Goal: Information Seeking & Learning: Learn about a topic

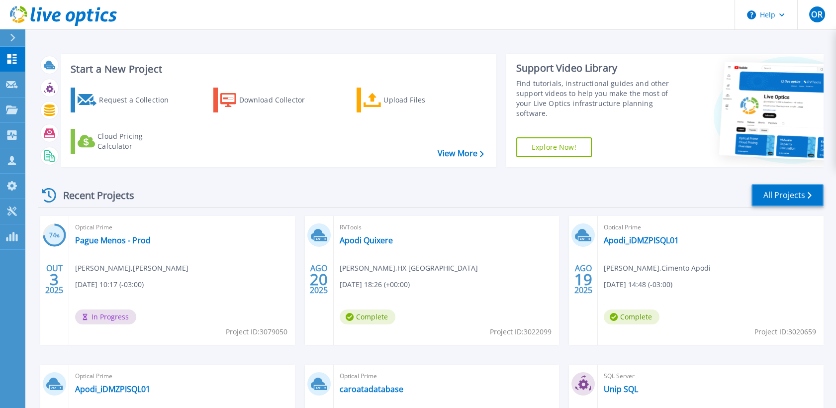
click at [772, 197] on link "All Projects" at bounding box center [788, 195] width 72 height 22
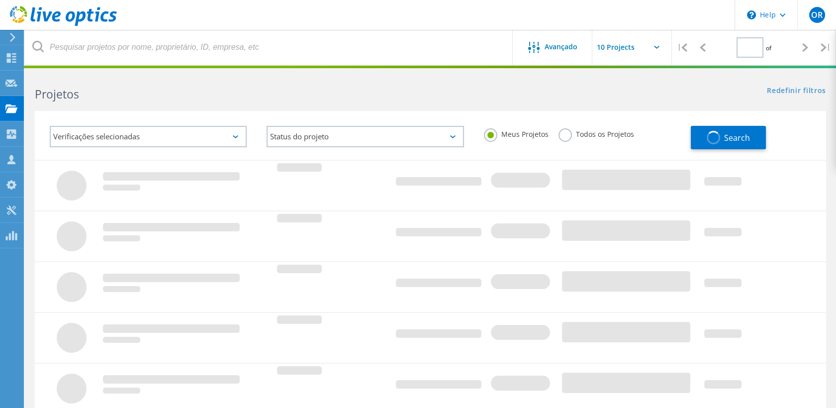
type input "1"
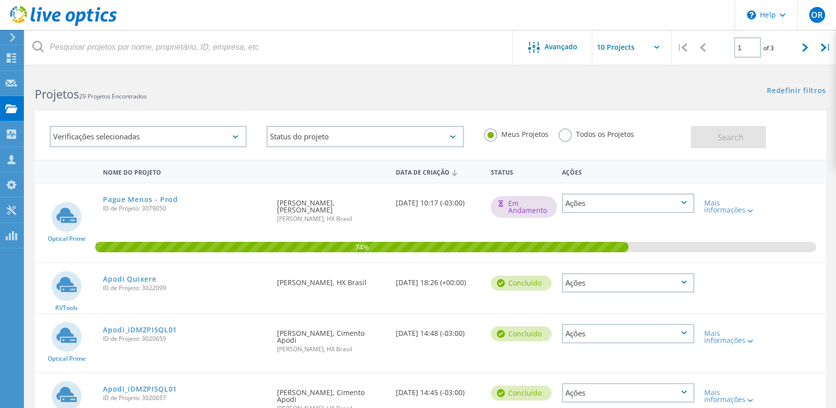
click at [567, 130] on label "Todos os Projetos" at bounding box center [597, 132] width 76 height 9
click at [0, 0] on input "Todos os Projetos" at bounding box center [0, 0] width 0 height 0
click at [744, 137] on button "Search" at bounding box center [728, 137] width 75 height 22
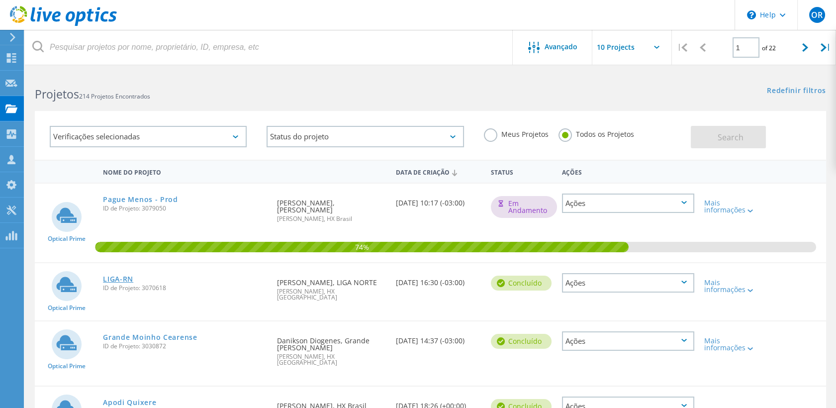
click at [121, 276] on link "LIGA-RN" at bounding box center [118, 279] width 30 height 7
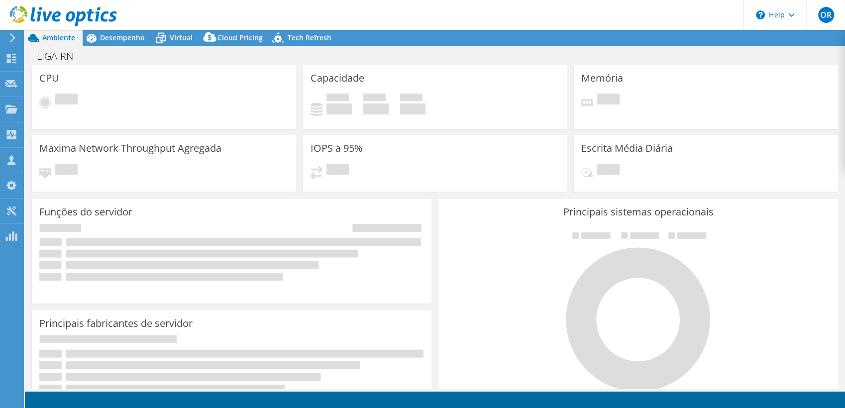
select select "USD"
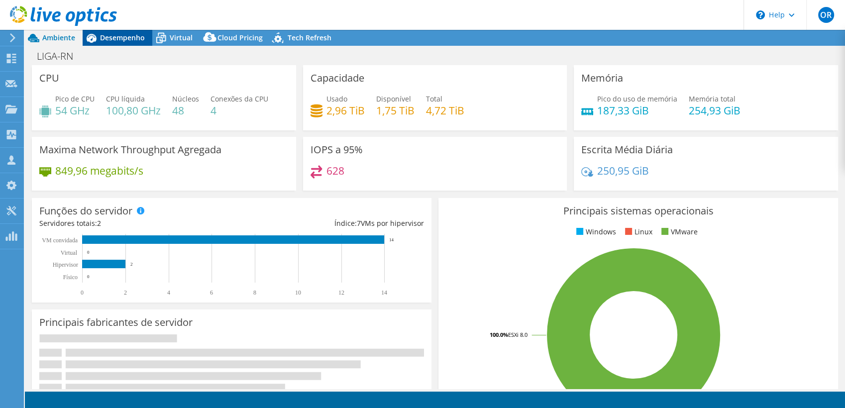
click at [124, 39] on span "Desempenho" at bounding box center [122, 37] width 45 height 9
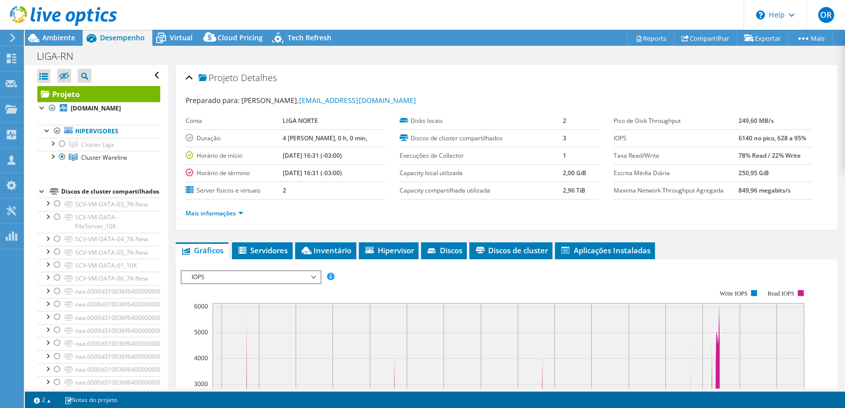
click at [58, 32] on div at bounding box center [58, 16] width 117 height 33
click at [58, 38] on span "Ambiente" at bounding box center [58, 37] width 33 height 9
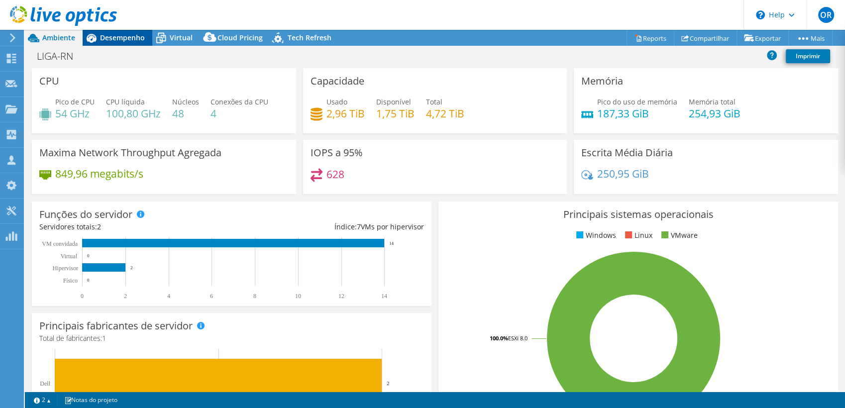
click at [127, 35] on span "Desempenho" at bounding box center [122, 37] width 45 height 9
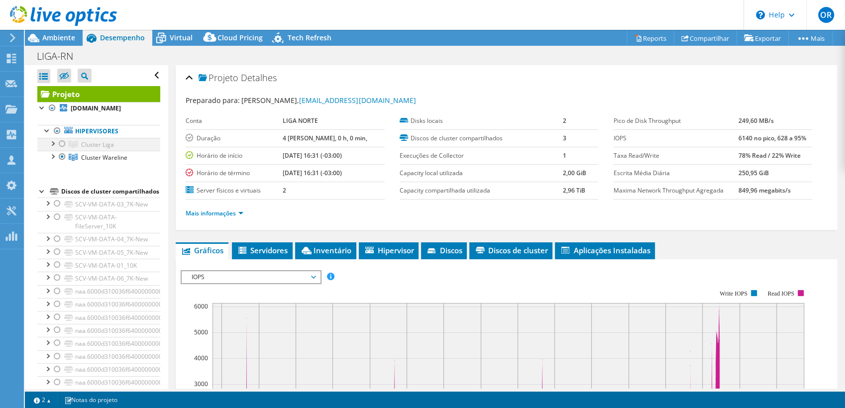
click at [64, 145] on div at bounding box center [62, 144] width 10 height 12
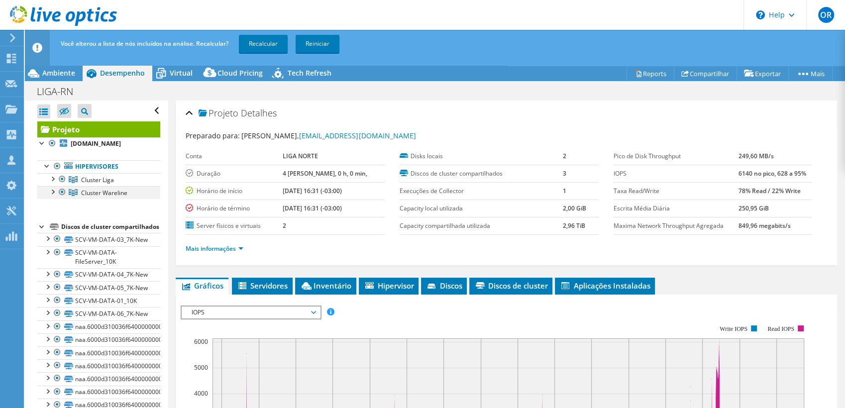
click at [64, 193] on div at bounding box center [62, 192] width 10 height 12
click at [270, 45] on link "Recalcular" at bounding box center [263, 44] width 49 height 18
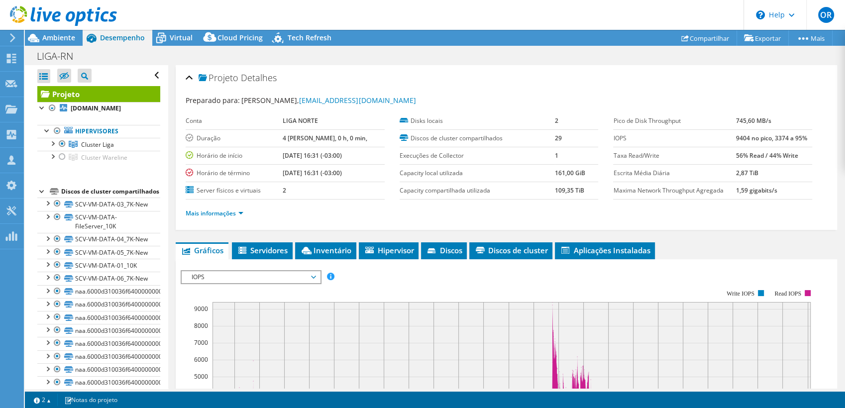
click at [69, 38] on span "Ambiente" at bounding box center [58, 37] width 33 height 9
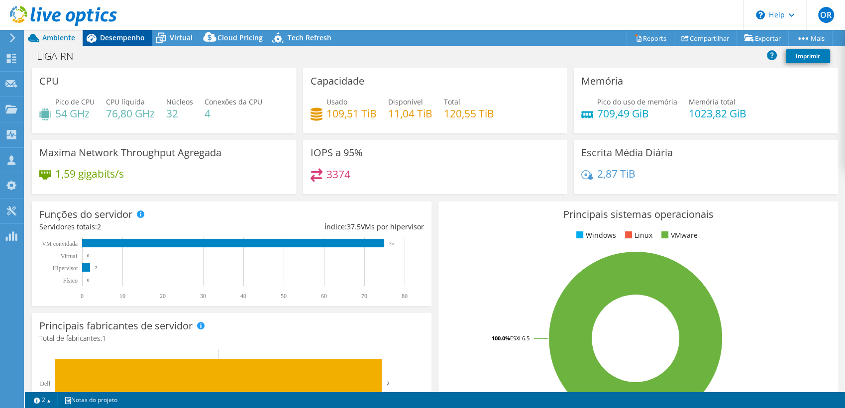
click at [112, 37] on span "Desempenho" at bounding box center [122, 37] width 45 height 9
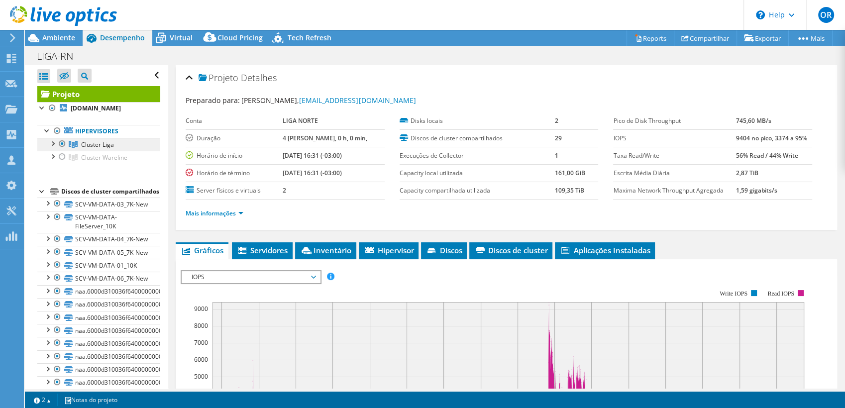
click at [106, 143] on span "Cluster Liga" at bounding box center [97, 144] width 33 height 8
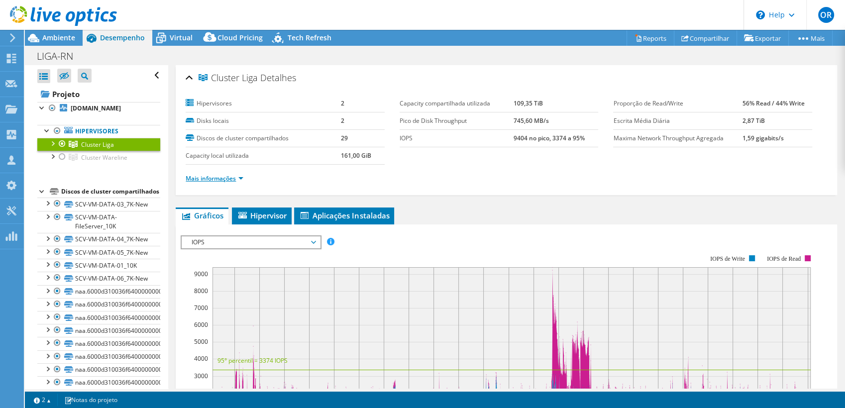
click at [224, 174] on link "Mais informações" at bounding box center [215, 178] width 58 height 8
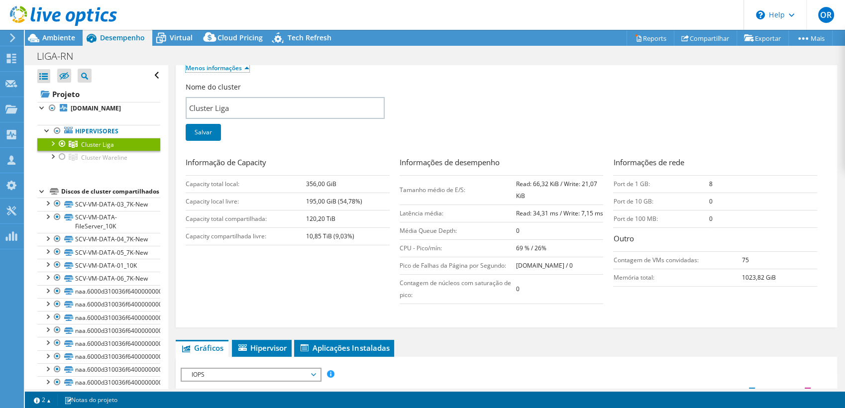
scroll to position [387, 0]
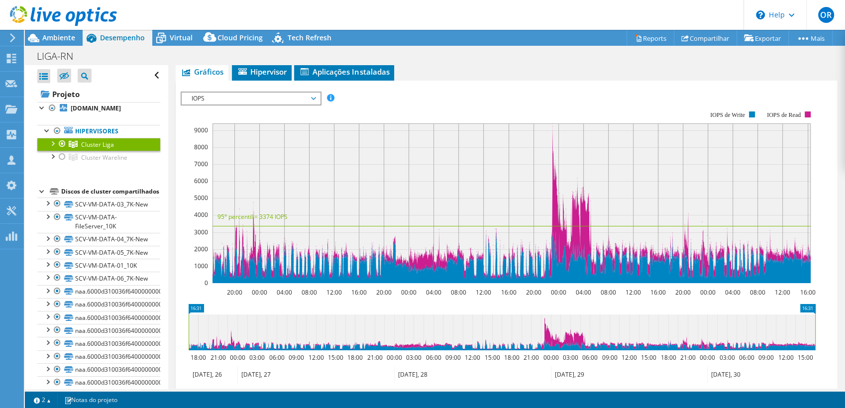
click at [258, 104] on span "IOPS" at bounding box center [251, 99] width 128 height 12
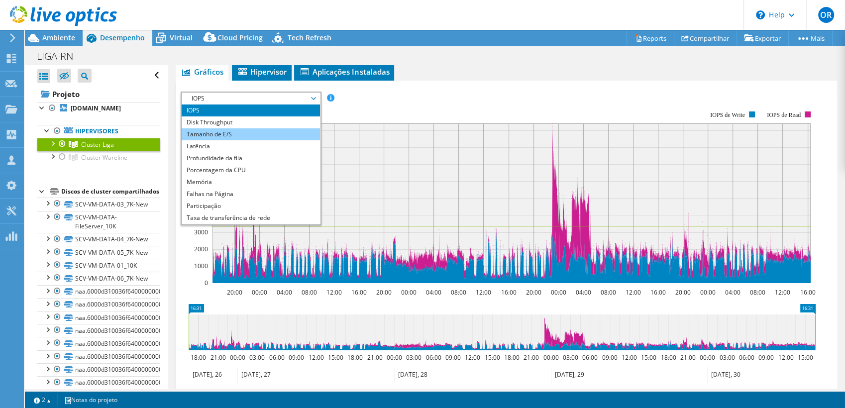
click at [252, 140] on li "Tamanho de E/S" at bounding box center [251, 134] width 138 height 12
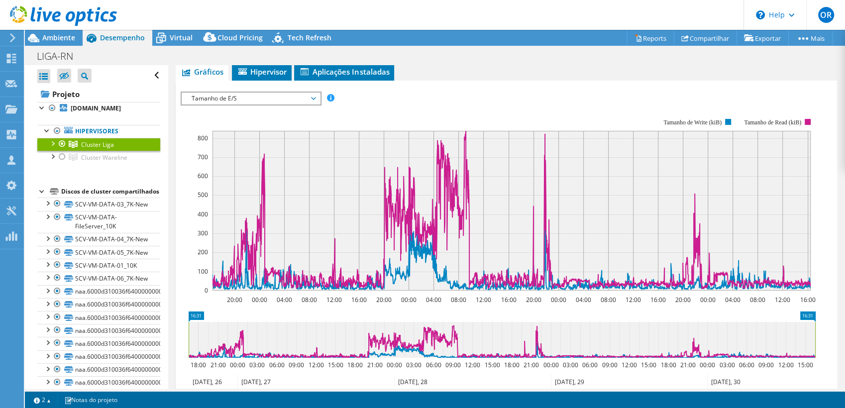
click at [51, 144] on div at bounding box center [52, 143] width 10 height 10
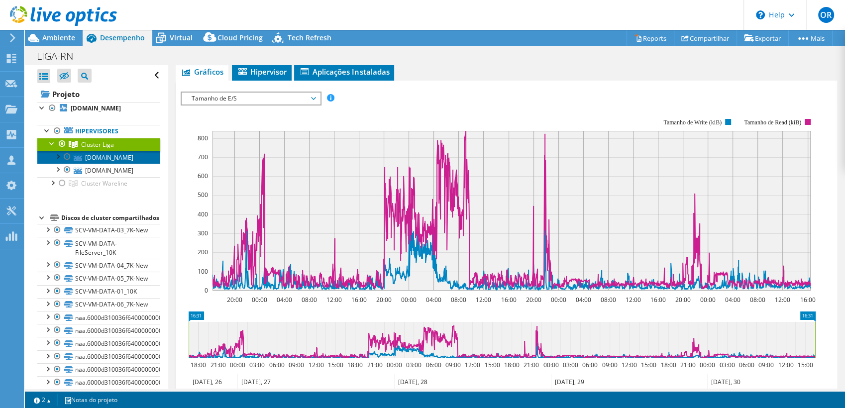
click at [93, 163] on link "[DOMAIN_NAME]" at bounding box center [98, 157] width 123 height 13
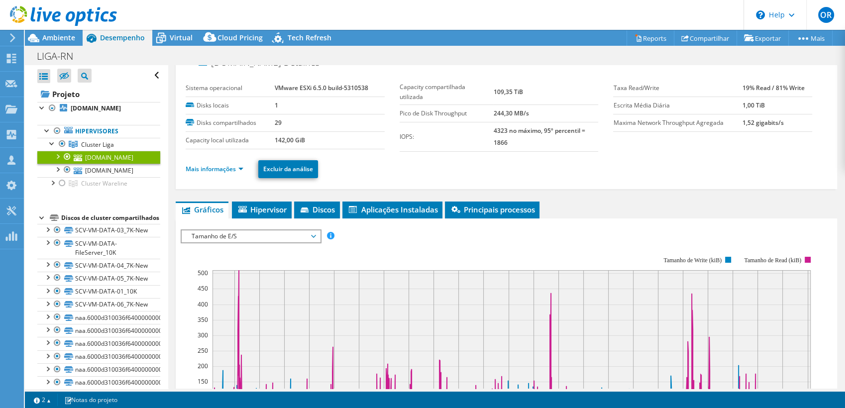
scroll to position [0, 0]
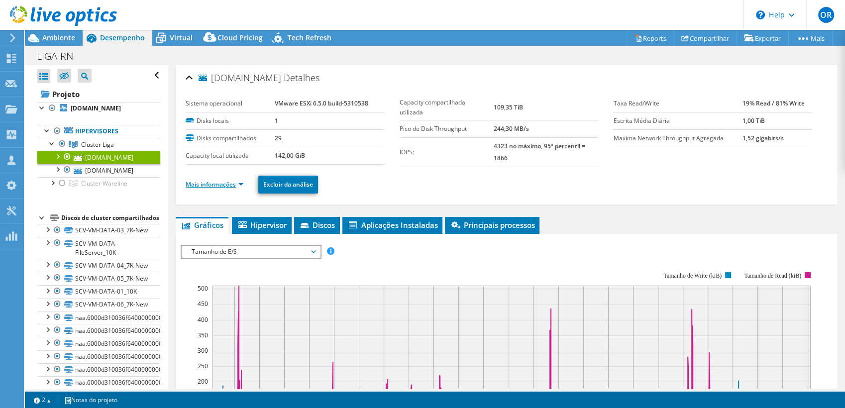
click at [221, 183] on link "Mais informações" at bounding box center [215, 184] width 58 height 8
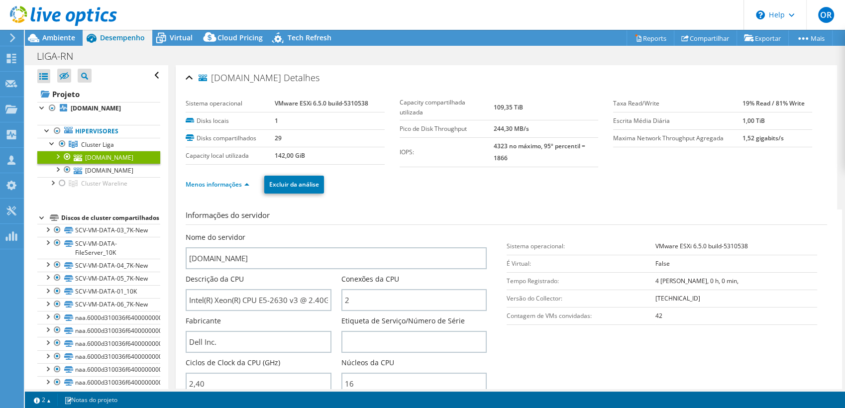
drag, startPoint x: 305, startPoint y: 153, endPoint x: 270, endPoint y: 154, distance: 34.3
click at [270, 154] on tr "Capacity local utilizada 142,00 GiB" at bounding box center [285, 155] width 199 height 17
drag, startPoint x: 270, startPoint y: 154, endPoint x: 426, endPoint y: 196, distance: 161.7
click at [426, 196] on div "Menos informações Excluir da análise" at bounding box center [506, 184] width 641 height 35
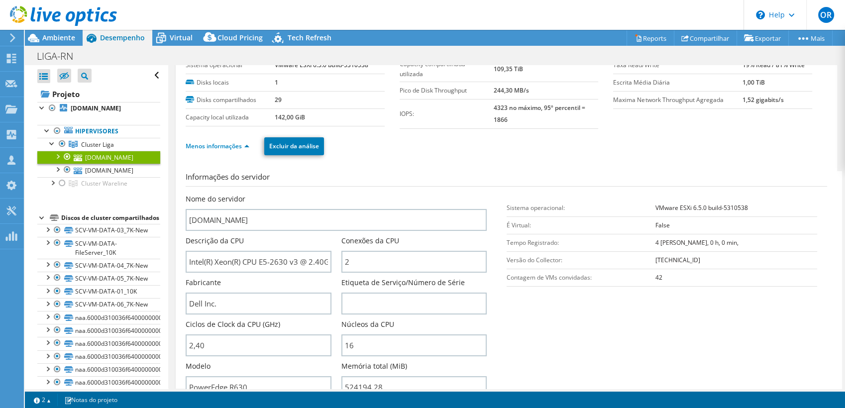
scroll to position [55, 0]
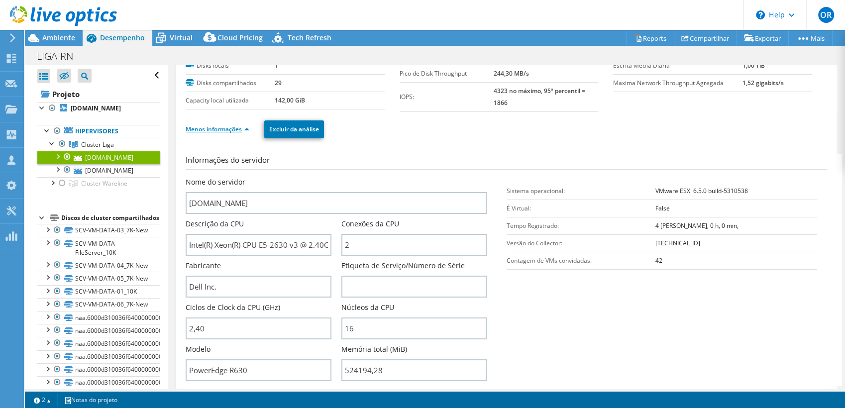
click at [235, 125] on link "Menos informações" at bounding box center [218, 129] width 64 height 8
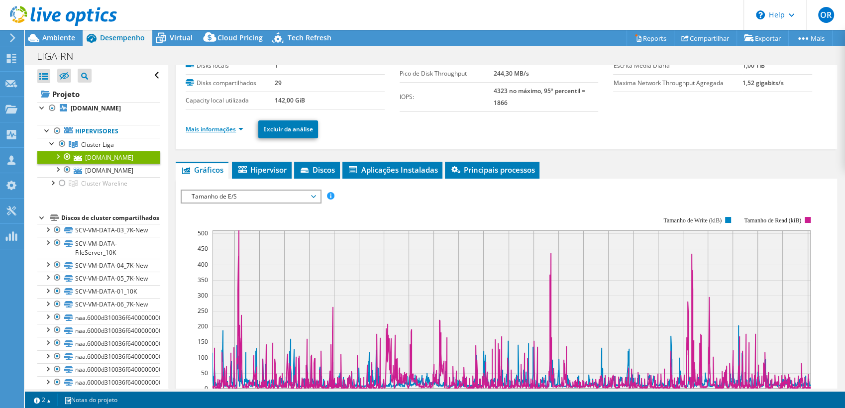
click at [235, 125] on link "Mais informações" at bounding box center [215, 129] width 58 height 8
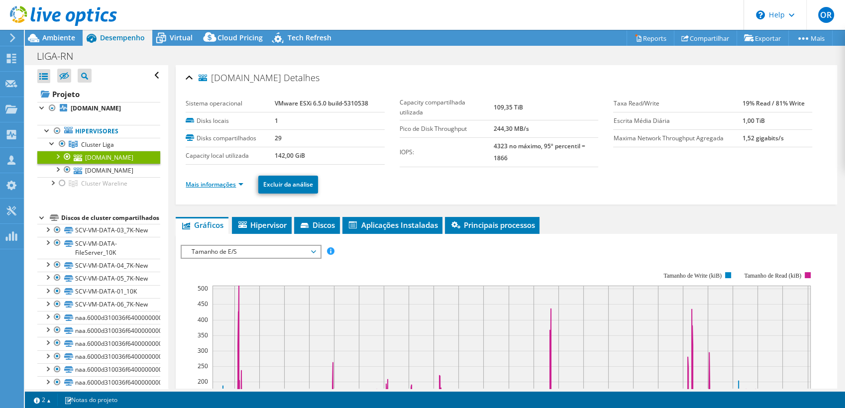
click at [235, 187] on link "Mais informações" at bounding box center [215, 184] width 58 height 8
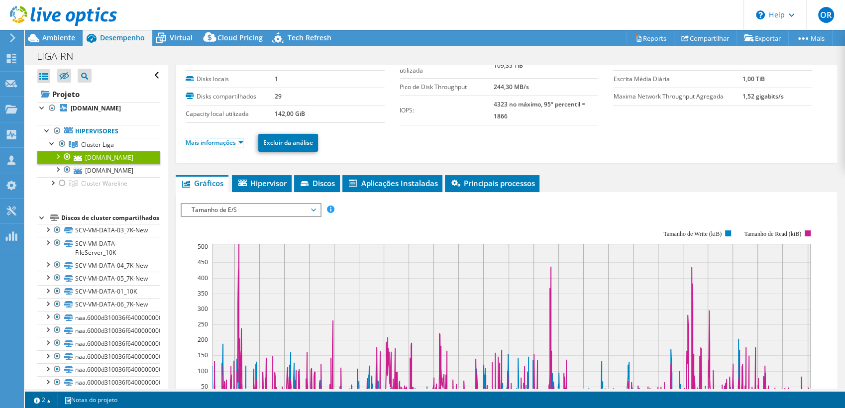
scroll to position [55, 0]
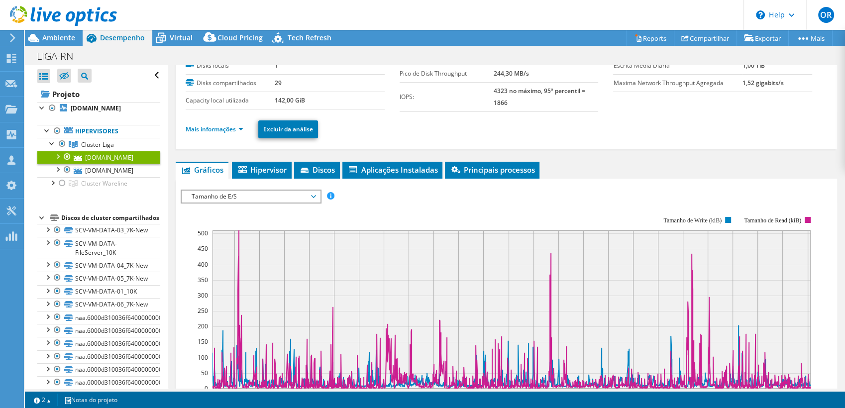
click at [564, 131] on ul "Mais informações Excluir da análise" at bounding box center [506, 128] width 641 height 20
click at [209, 130] on link "Mais informações" at bounding box center [215, 129] width 58 height 8
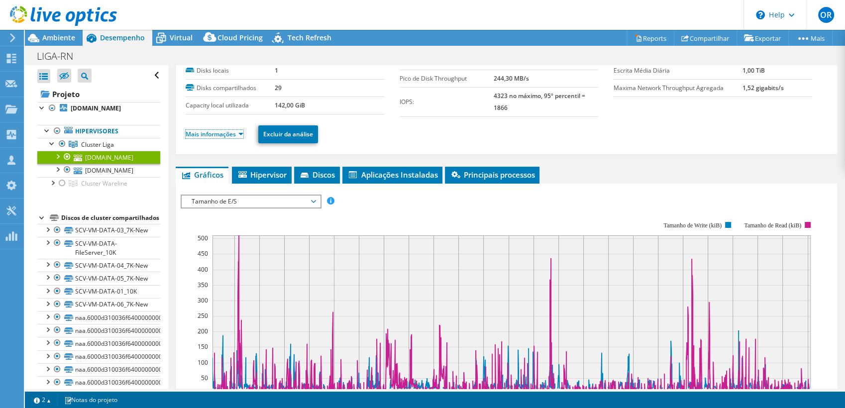
scroll to position [0, 0]
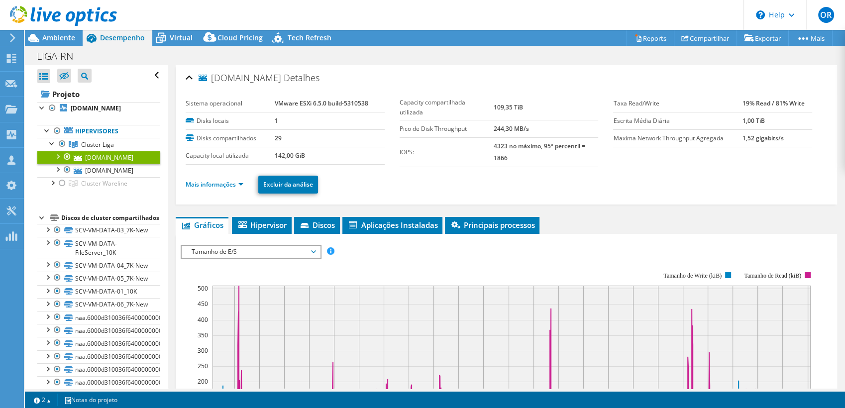
click at [463, 179] on ul "Mais informações Excluir da análise" at bounding box center [506, 183] width 641 height 20
click at [215, 186] on link "Mais informações" at bounding box center [215, 184] width 58 height 8
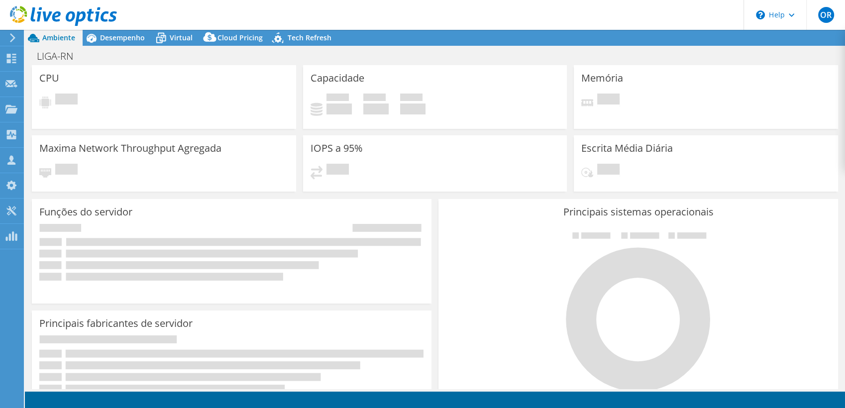
select select "USD"
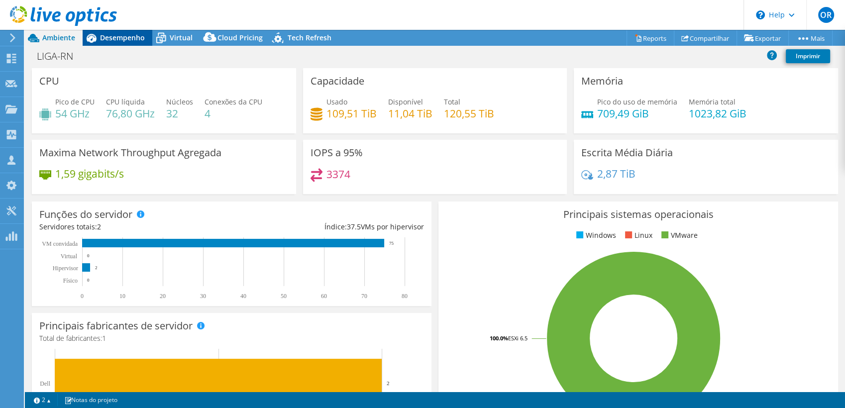
click at [116, 39] on span "Desempenho" at bounding box center [122, 37] width 45 height 9
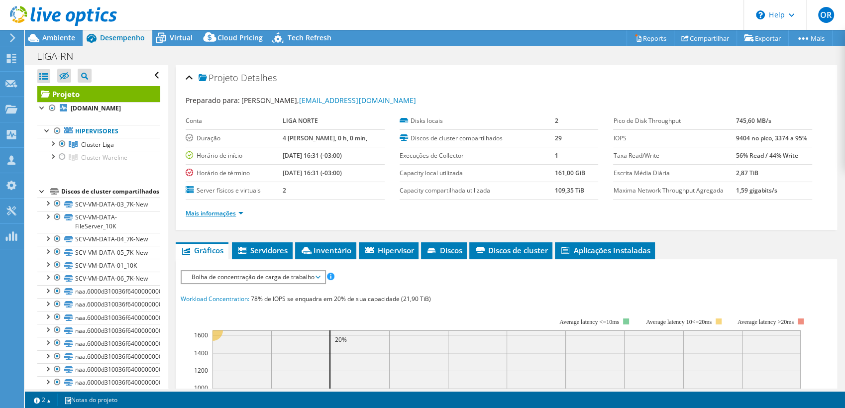
click at [214, 213] on link "Mais informações" at bounding box center [215, 213] width 58 height 8
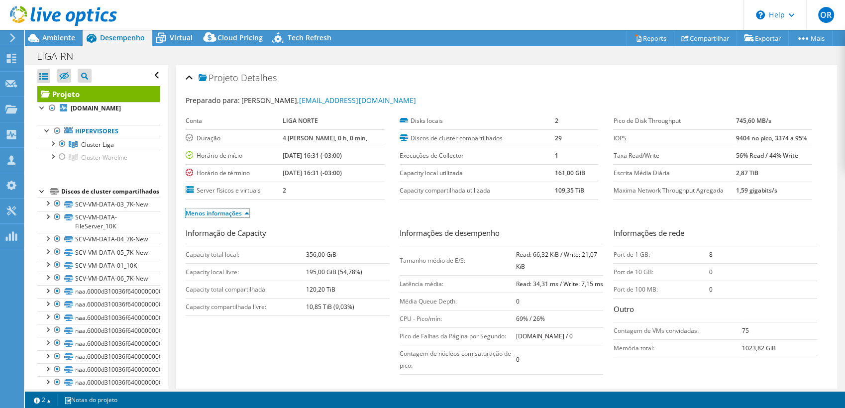
scroll to position [166, 0]
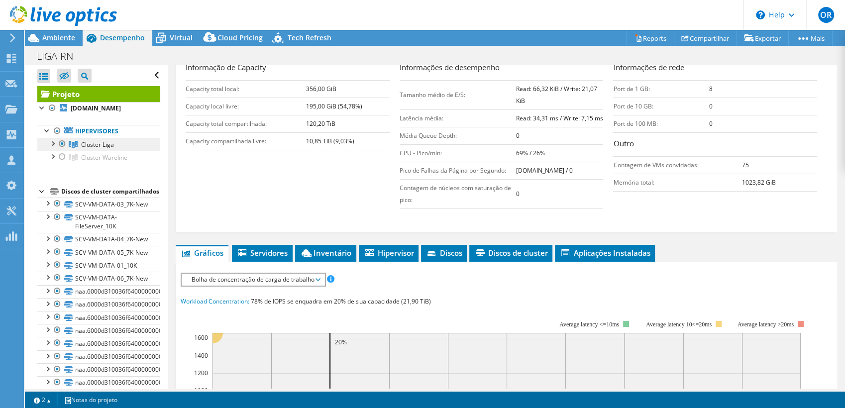
click at [88, 143] on span "Cluster Liga" at bounding box center [97, 144] width 33 height 8
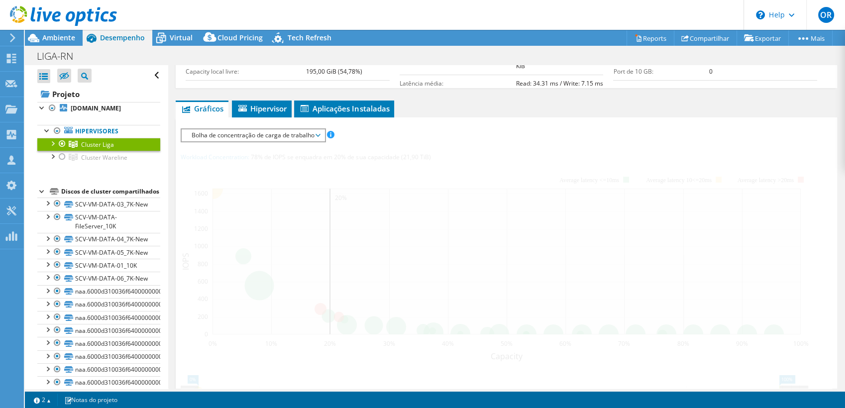
scroll to position [131, 0]
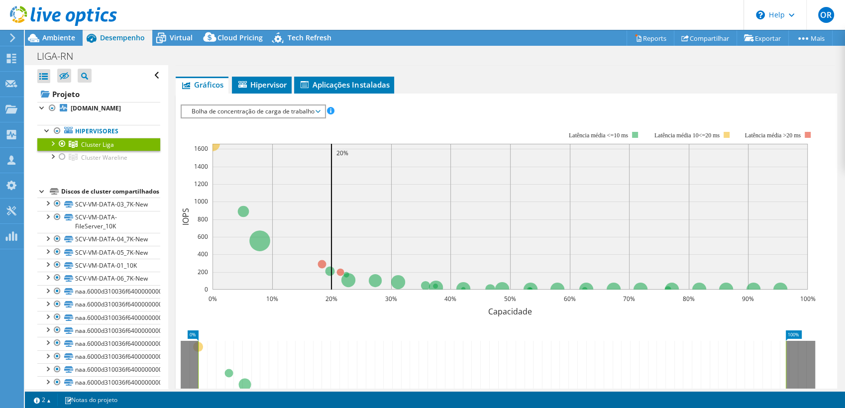
click at [54, 145] on div at bounding box center [52, 143] width 10 height 10
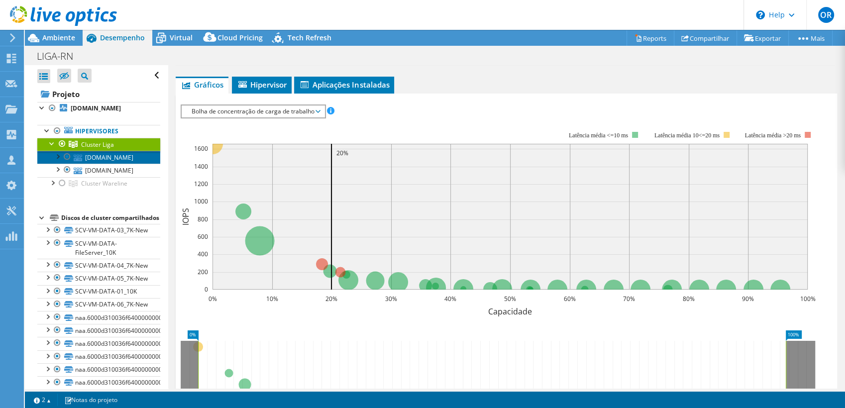
click at [95, 157] on link "[DOMAIN_NAME]" at bounding box center [98, 157] width 123 height 13
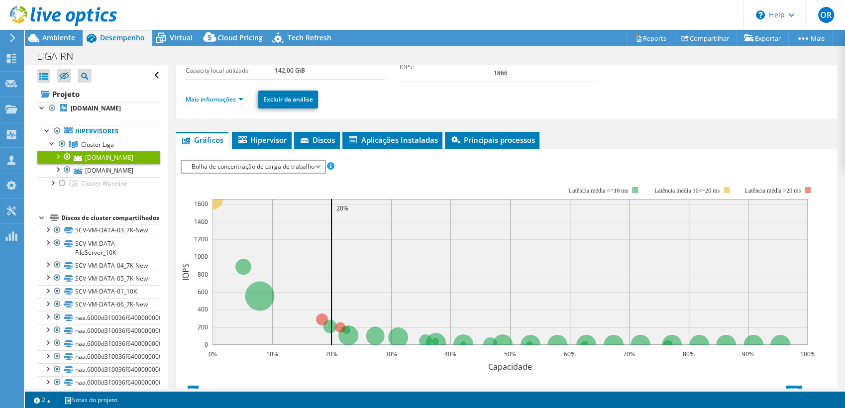
scroll to position [0, 0]
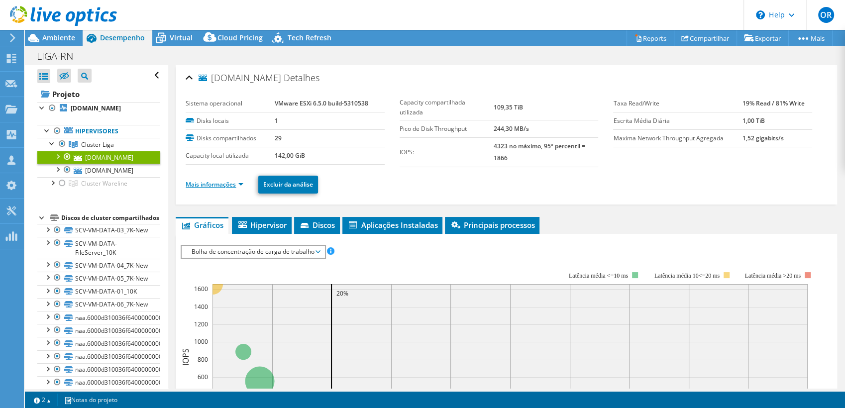
click at [221, 185] on link "Mais informações" at bounding box center [215, 184] width 58 height 8
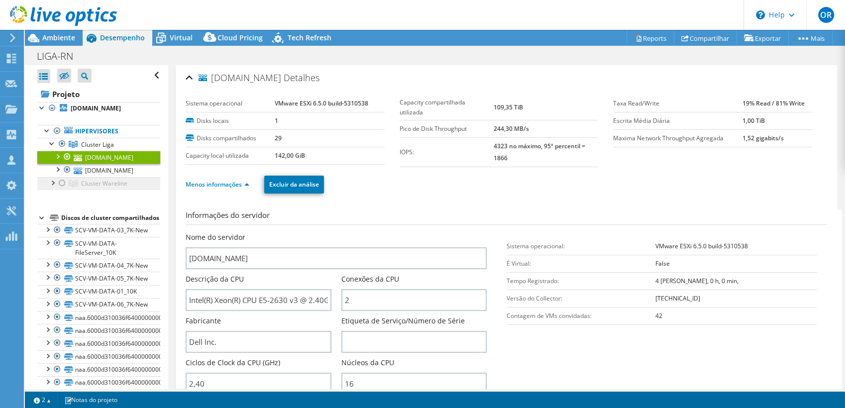
drag, startPoint x: 104, startPoint y: 178, endPoint x: 99, endPoint y: 179, distance: 5.1
click at [103, 178] on link "Cluster Wareline" at bounding box center [98, 183] width 123 height 13
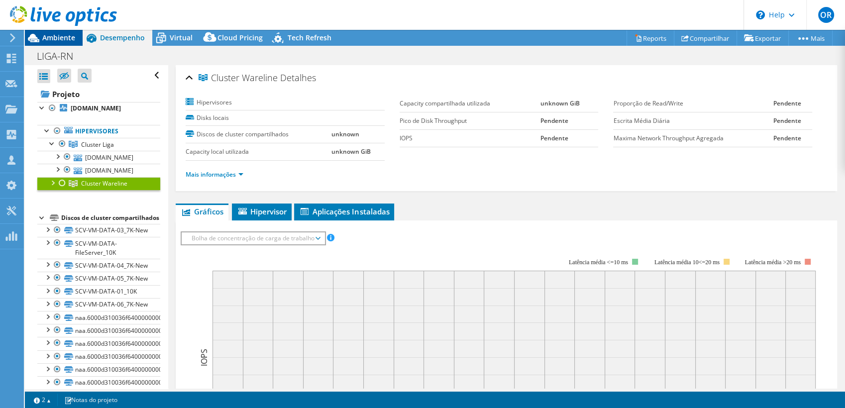
click at [42, 38] on span "Ambiente" at bounding box center [58, 37] width 33 height 9
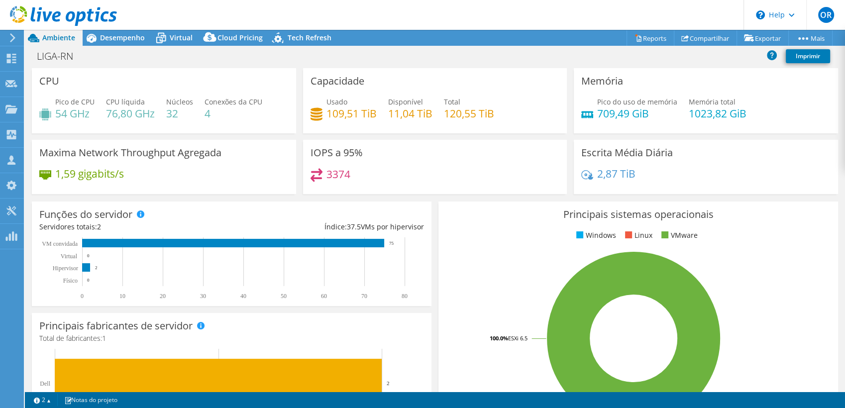
click at [599, 116] on h4 "709,49 GiB" at bounding box center [637, 113] width 80 height 11
drag, startPoint x: 596, startPoint y: 115, endPoint x: 634, endPoint y: 114, distance: 38.3
click at [633, 114] on h4 "709,49 GiB" at bounding box center [637, 113] width 80 height 11
drag, startPoint x: 634, startPoint y: 114, endPoint x: 642, endPoint y: 155, distance: 42.2
click at [642, 155] on h3 "Escrita Média Diária" at bounding box center [627, 152] width 92 height 11
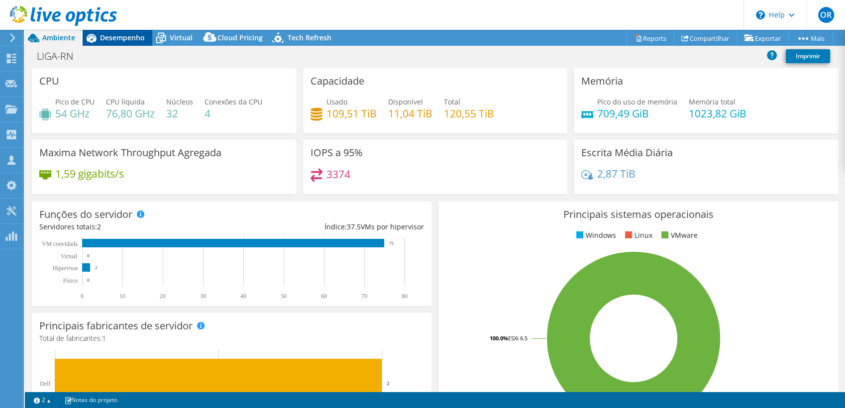
click at [130, 38] on span "Desempenho" at bounding box center [122, 37] width 45 height 9
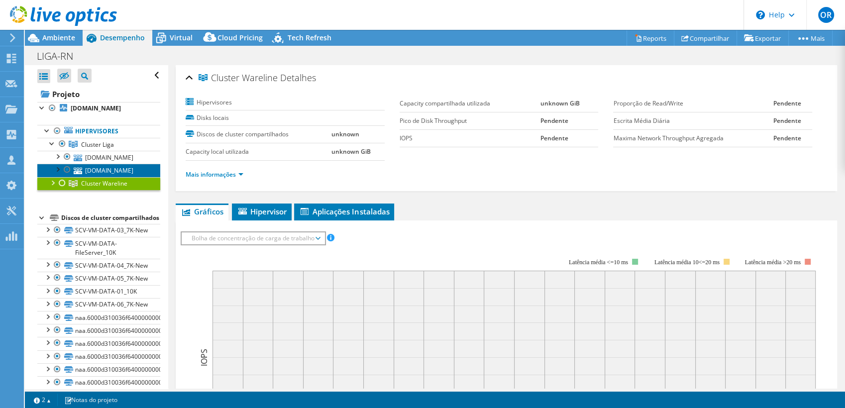
click at [109, 166] on link "[DOMAIN_NAME]" at bounding box center [98, 170] width 123 height 13
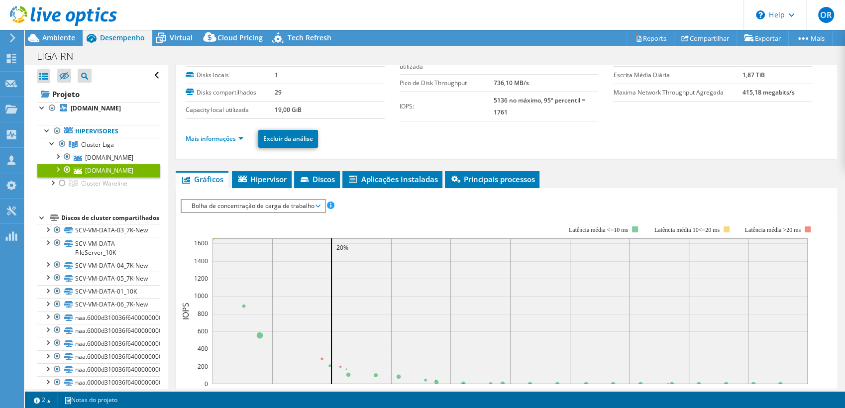
scroll to position [55, 0]
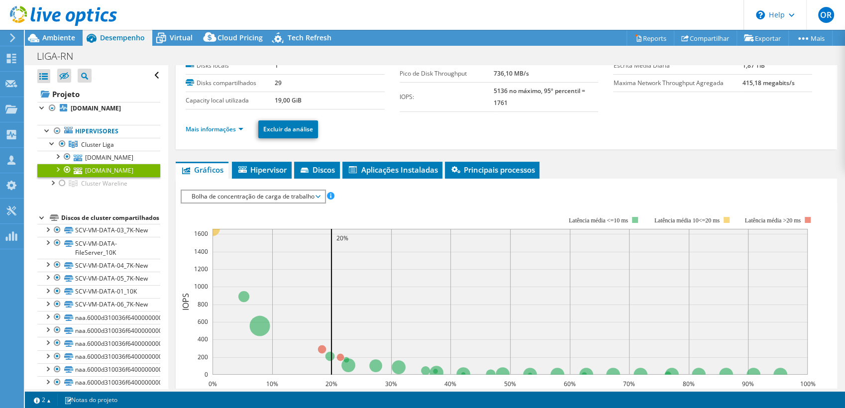
click at [217, 135] on ul "Mais informações Excluir da análise" at bounding box center [506, 128] width 641 height 20
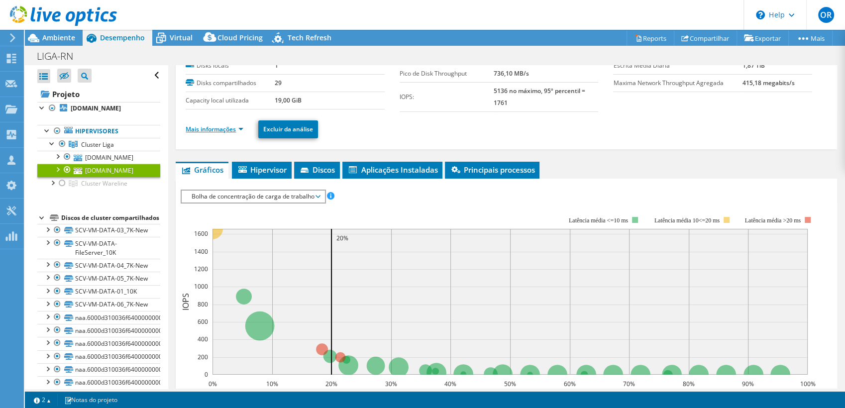
click at [217, 129] on link "Mais informações" at bounding box center [215, 129] width 58 height 8
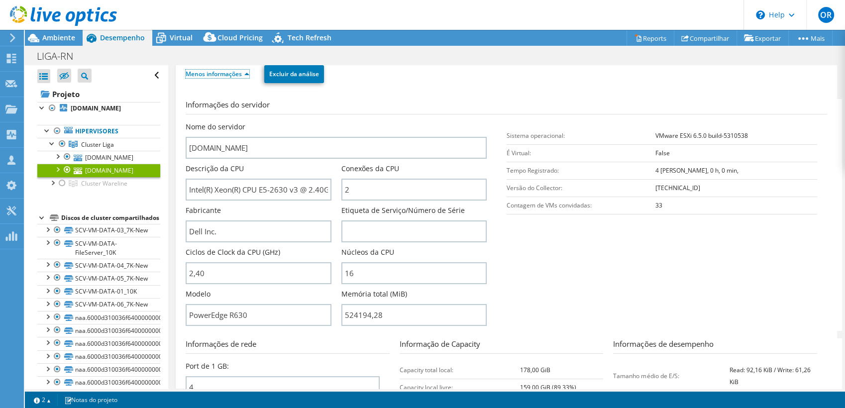
scroll to position [166, 0]
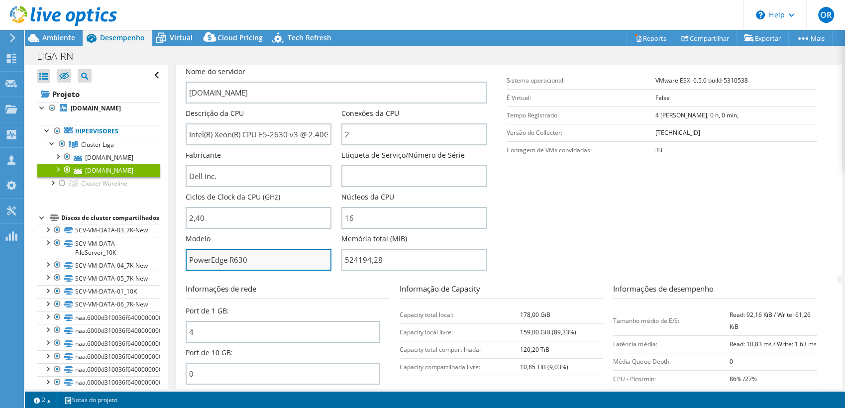
drag, startPoint x: 267, startPoint y: 263, endPoint x: 193, endPoint y: 264, distance: 73.6
click at [196, 267] on input "PowerEdge R630" at bounding box center [258, 260] width 145 height 22
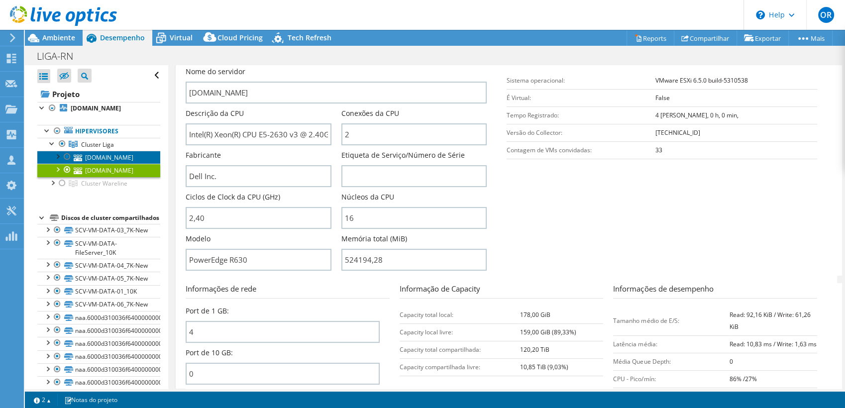
click at [91, 156] on link "[DOMAIN_NAME]" at bounding box center [98, 157] width 123 height 13
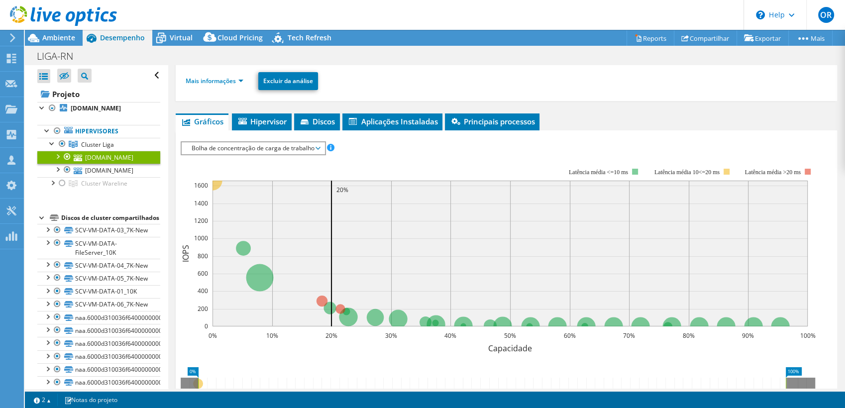
scroll to position [47, 0]
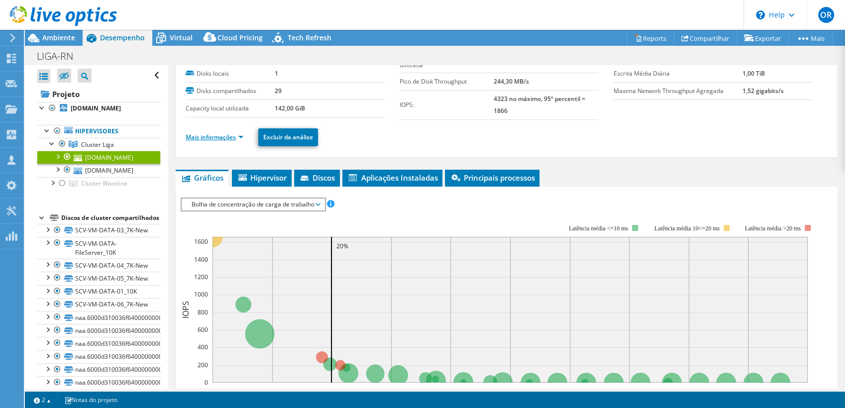
click at [215, 133] on link "Mais informações" at bounding box center [215, 137] width 58 height 8
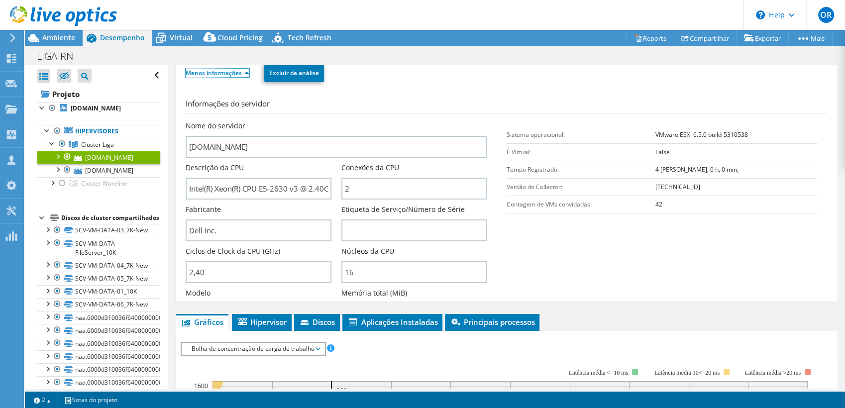
scroll to position [158, 0]
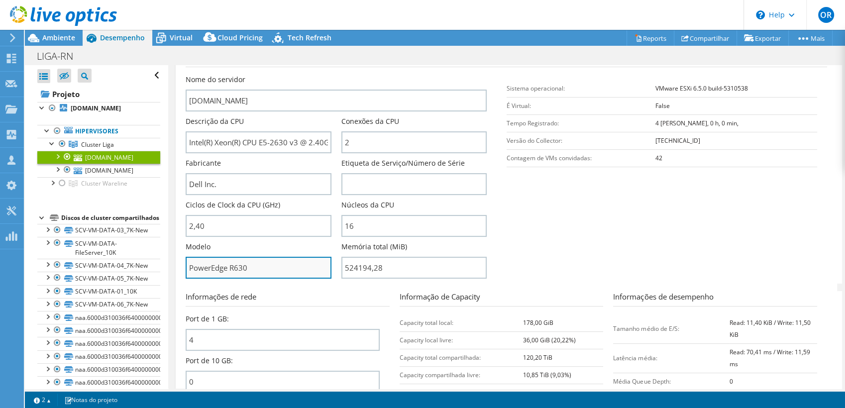
drag, startPoint x: 261, startPoint y: 267, endPoint x: 195, endPoint y: 269, distance: 65.7
click at [195, 269] on input "PowerEdge R630" at bounding box center [258, 268] width 145 height 22
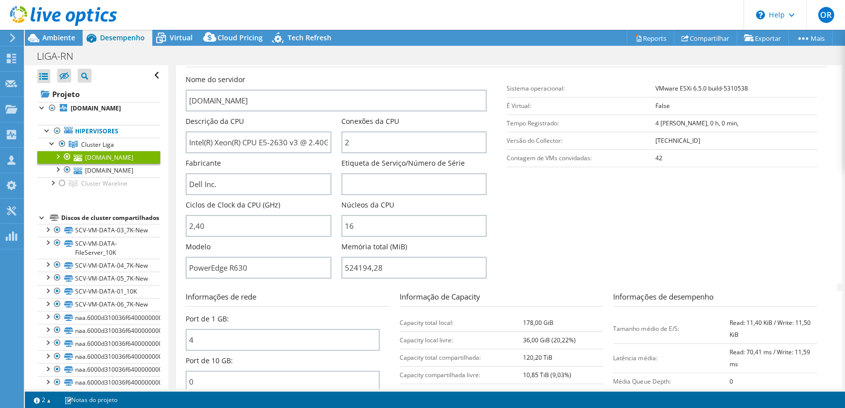
click at [574, 261] on section "Informações do servidor Nome do servidor [DOMAIN_NAME] Descrição da CPU Intel(R…" at bounding box center [509, 168] width 646 height 232
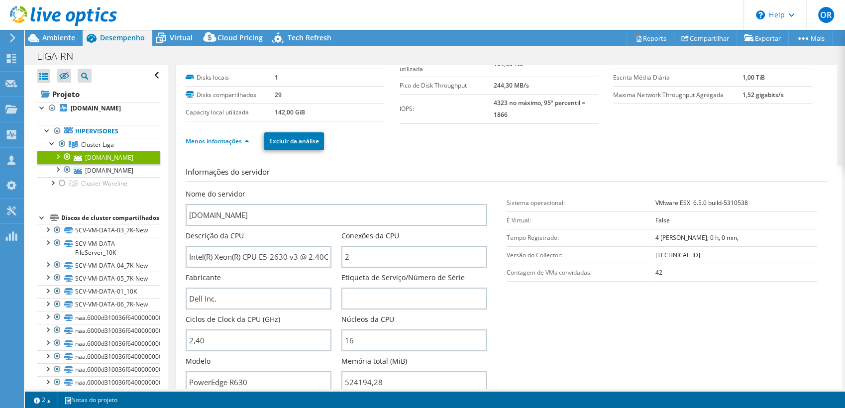
scroll to position [0, 0]
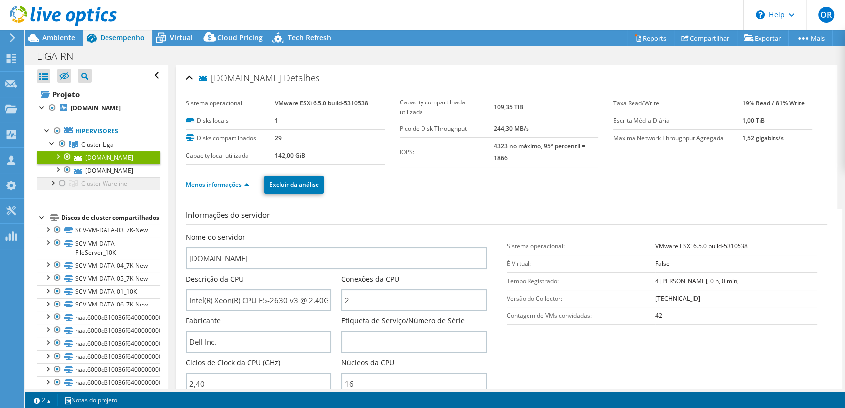
click at [107, 185] on span "Cluster Wareline" at bounding box center [104, 183] width 46 height 8
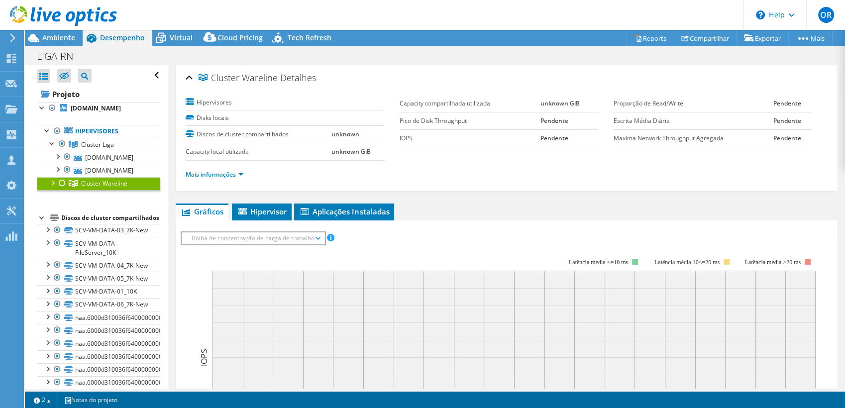
click at [52, 182] on div at bounding box center [52, 182] width 10 height 10
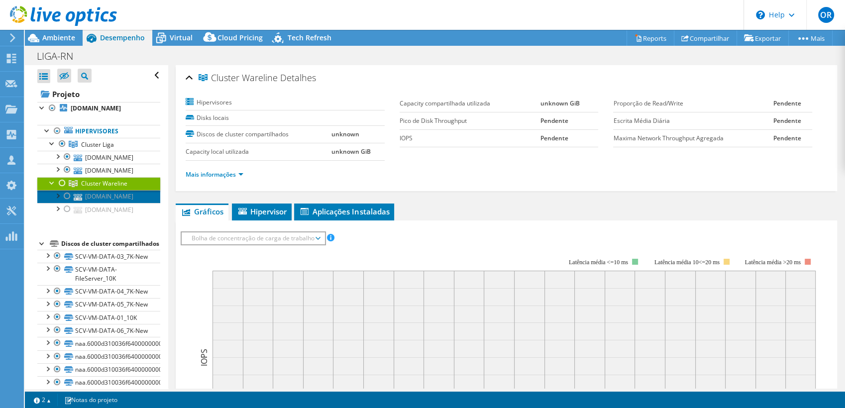
click at [95, 197] on link "[DOMAIN_NAME]" at bounding box center [98, 196] width 123 height 13
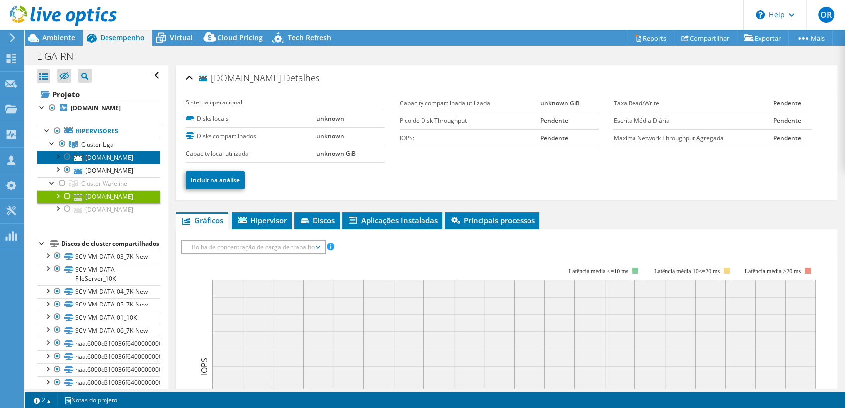
click at [114, 161] on link "[DOMAIN_NAME]" at bounding box center [98, 157] width 123 height 13
